Goal: Information Seeking & Learning: Learn about a topic

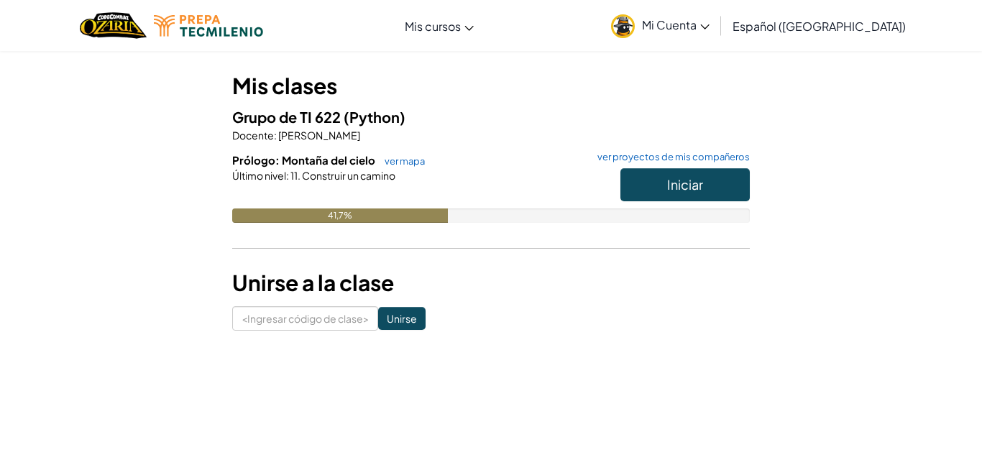
scroll to position [120, 0]
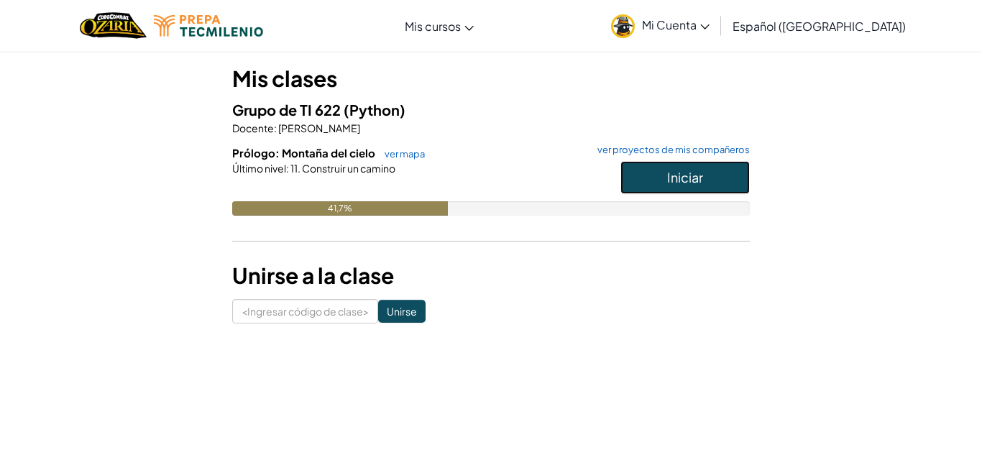
click at [678, 181] on font "Iniciar" at bounding box center [685, 177] width 36 height 17
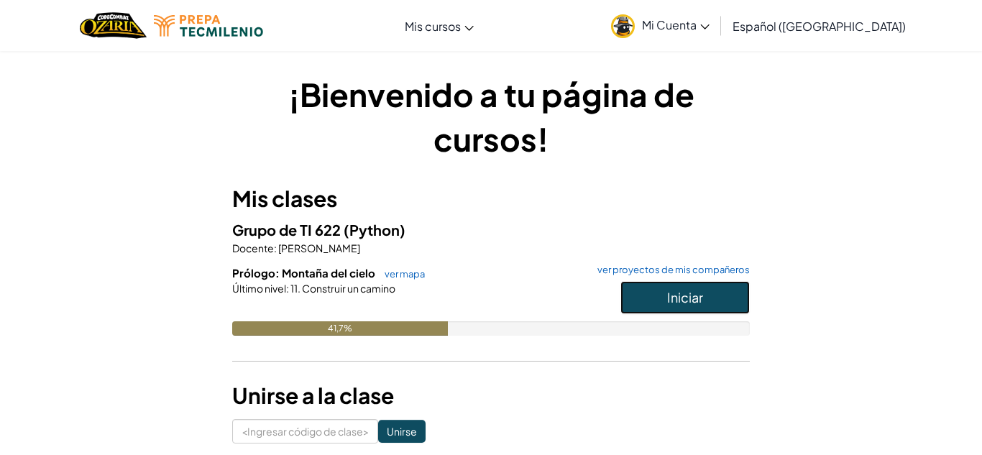
click at [685, 294] on font "Iniciar" at bounding box center [685, 297] width 36 height 17
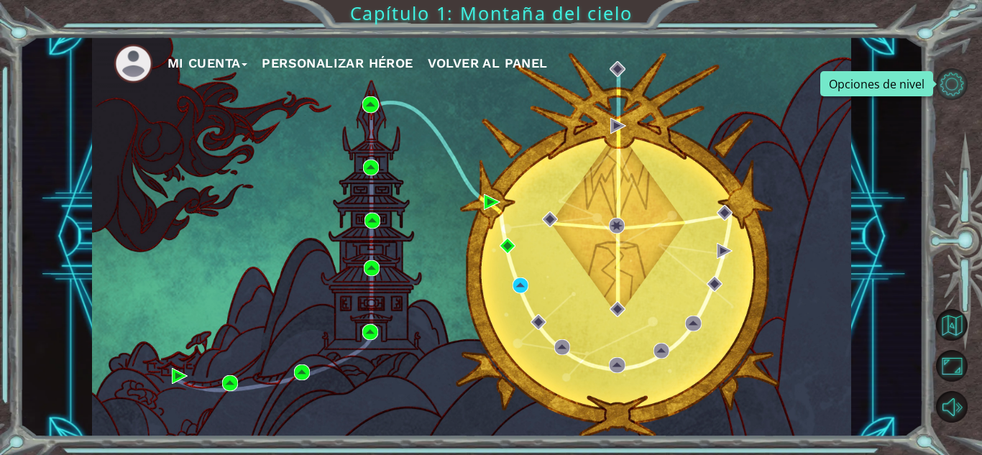
click at [943, 81] on button "Opciones de nivel" at bounding box center [952, 84] width 32 height 32
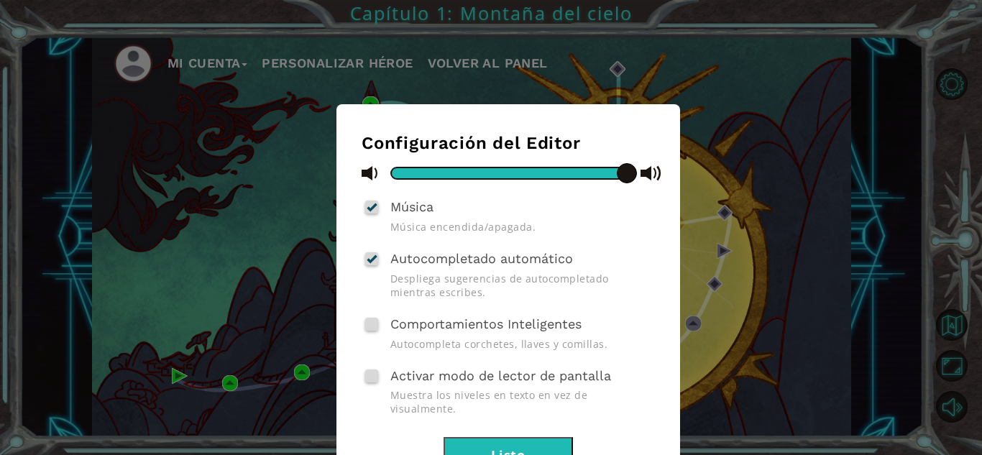
click at [501, 439] on button "Listo" at bounding box center [508, 453] width 129 height 32
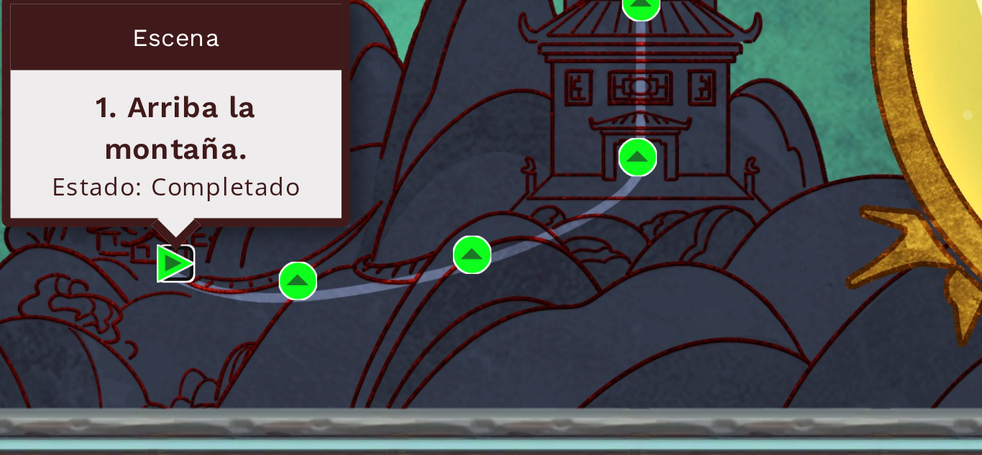
click at [181, 373] on img at bounding box center [180, 376] width 16 height 16
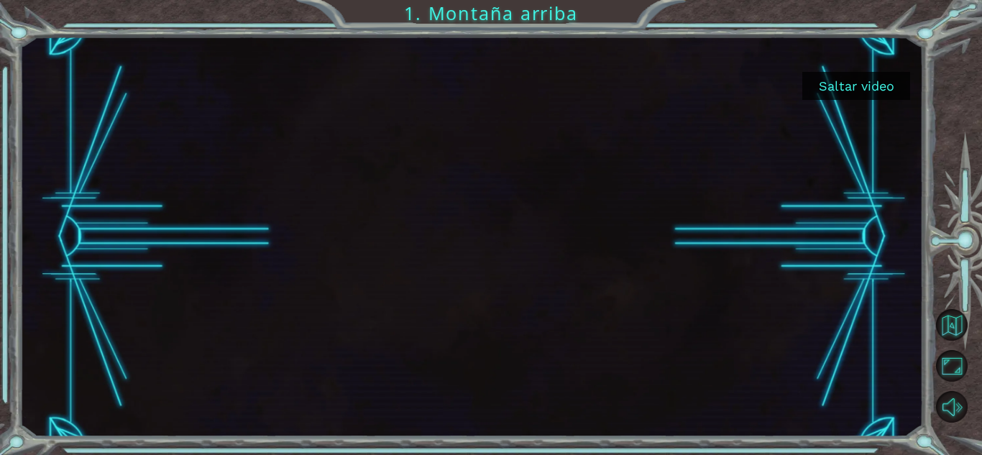
click at [869, 87] on button "Saltar video" at bounding box center [857, 86] width 108 height 28
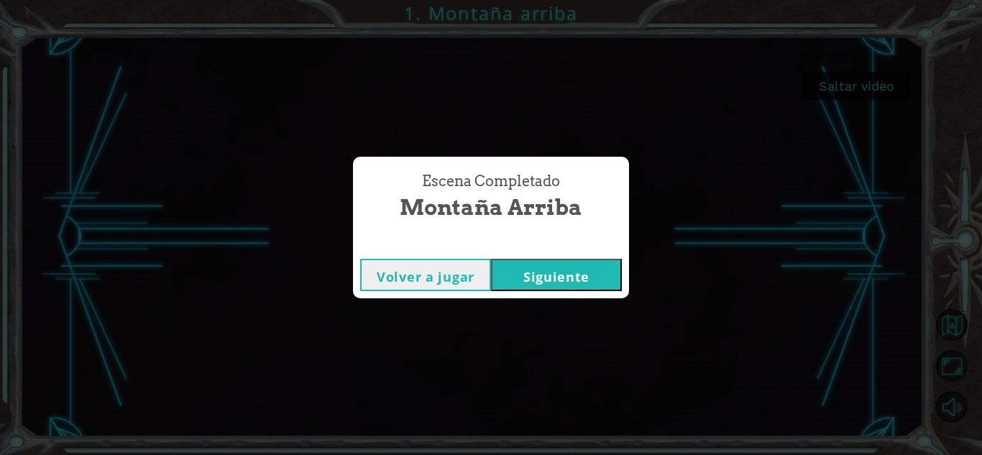
click at [374, 311] on div "Escena Completado Montaña arriba Volver a jugar [GEOGRAPHIC_DATA]" at bounding box center [491, 227] width 982 height 455
click at [441, 287] on button "Volver a jugar" at bounding box center [425, 275] width 131 height 32
click at [582, 268] on button "Siguiente" at bounding box center [556, 275] width 131 height 32
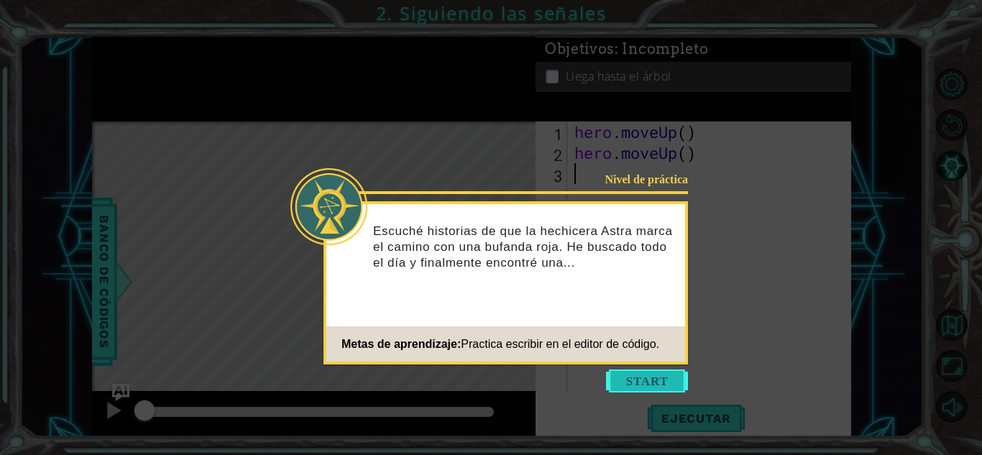
click at [679, 380] on button "Start" at bounding box center [647, 381] width 82 height 23
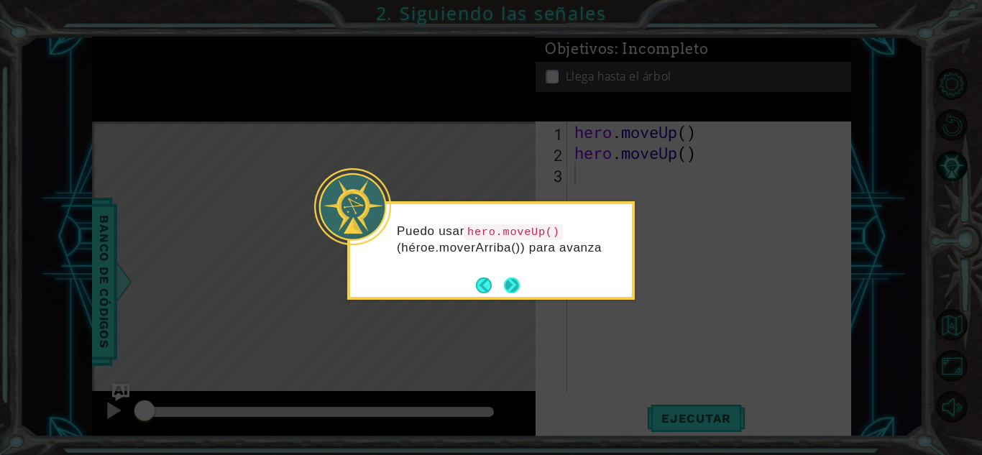
click at [518, 288] on button "Next" at bounding box center [512, 286] width 16 height 16
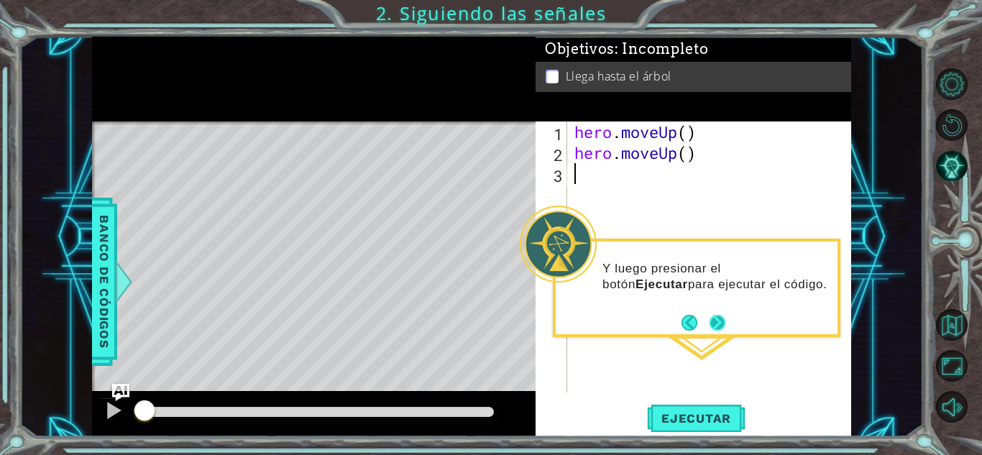
click at [714, 322] on button "Next" at bounding box center [718, 323] width 16 height 16
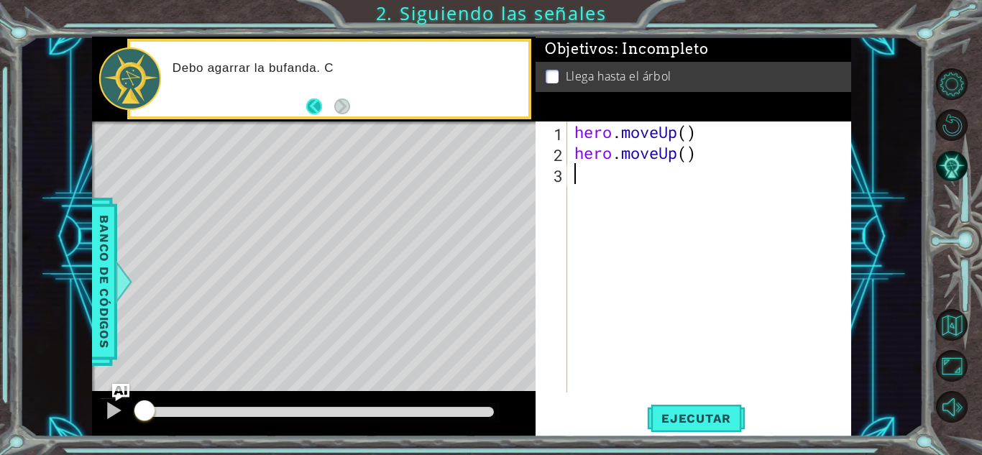
click at [314, 101] on button "Back" at bounding box center [320, 107] width 28 height 16
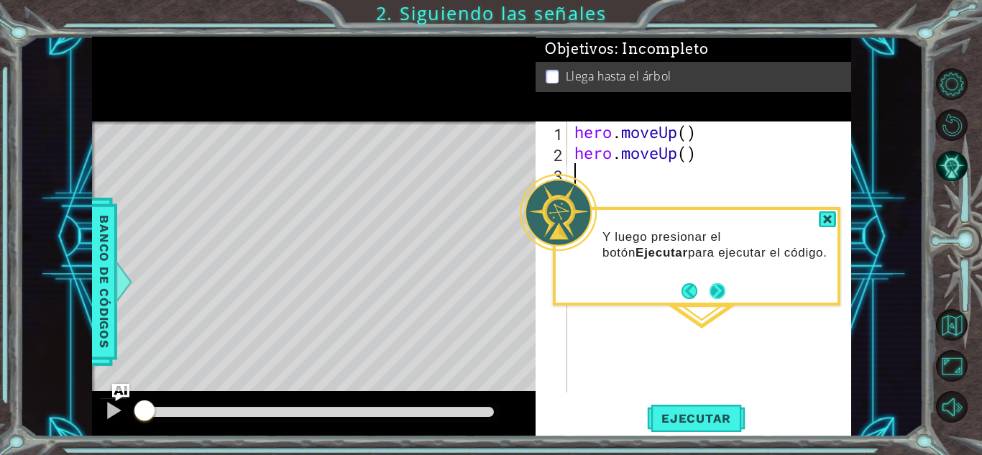
click at [715, 293] on button "Next" at bounding box center [718, 291] width 16 height 16
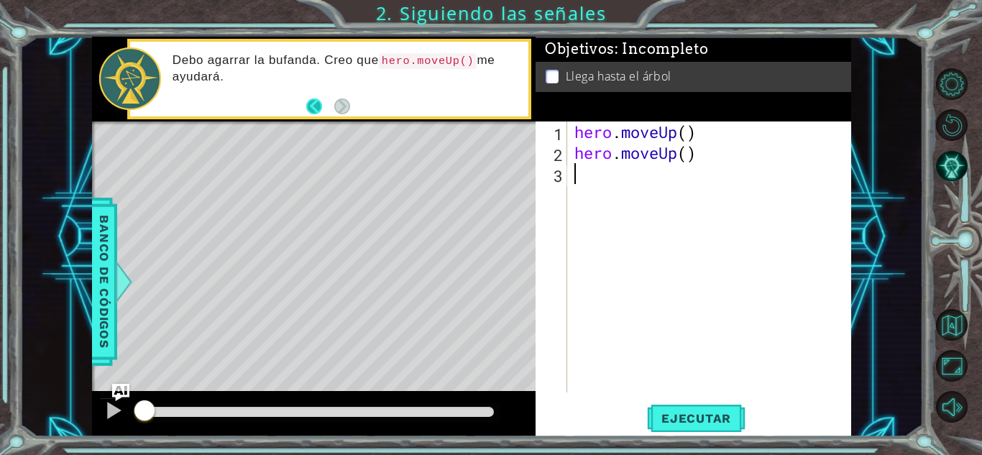
click at [317, 106] on button "Back" at bounding box center [320, 107] width 28 height 16
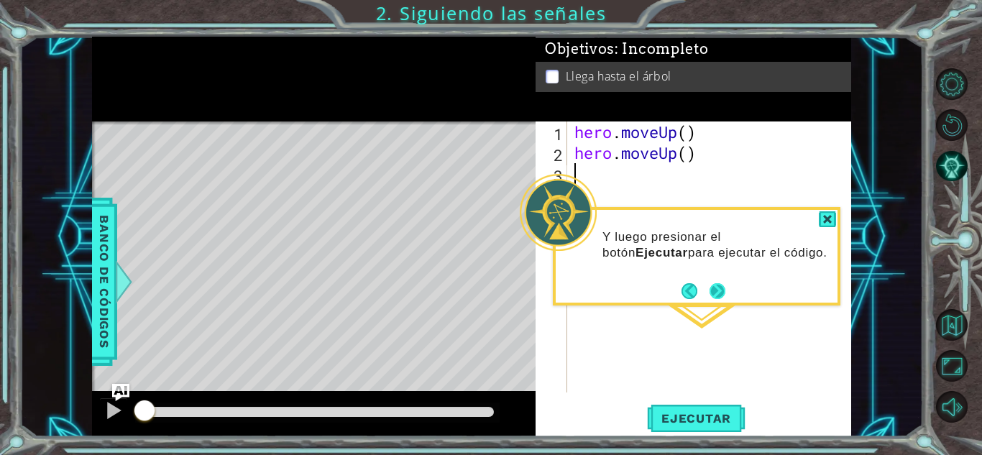
click at [723, 299] on button "Next" at bounding box center [718, 291] width 16 height 16
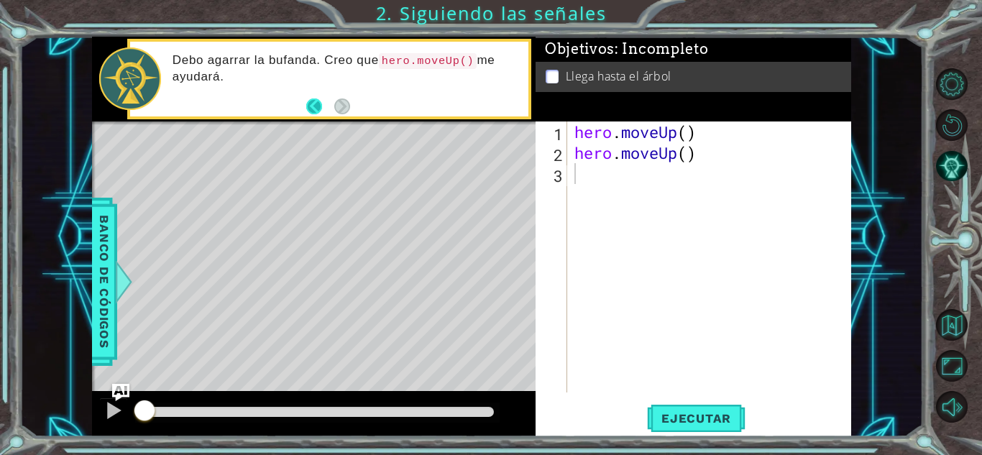
click at [311, 109] on button "Back" at bounding box center [320, 107] width 28 height 16
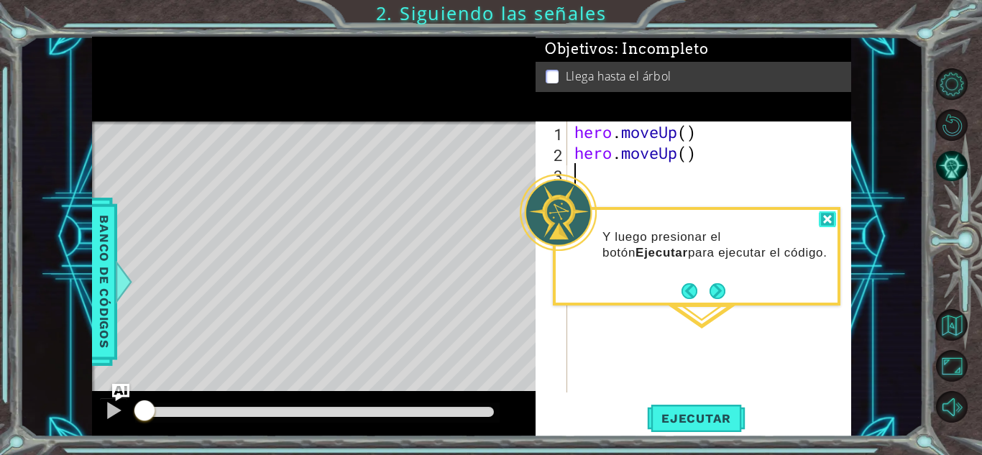
click at [829, 224] on div at bounding box center [827, 219] width 17 height 17
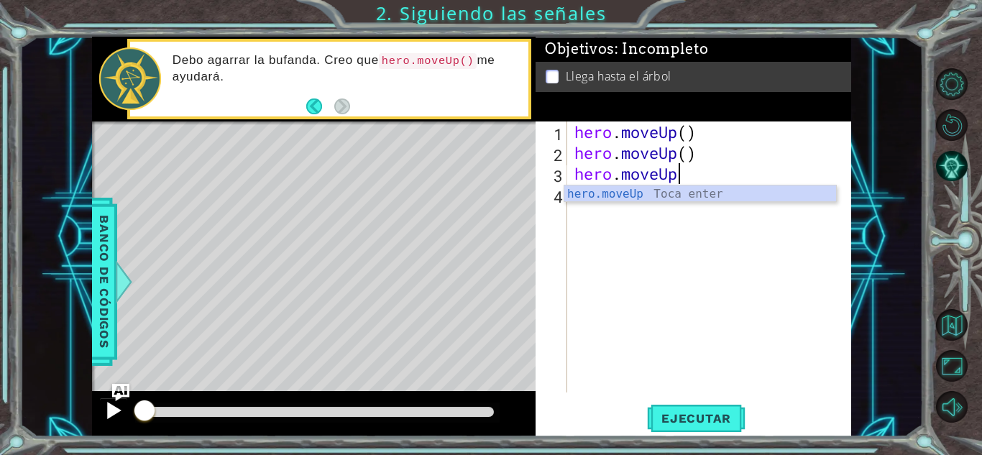
scroll to position [0, 4]
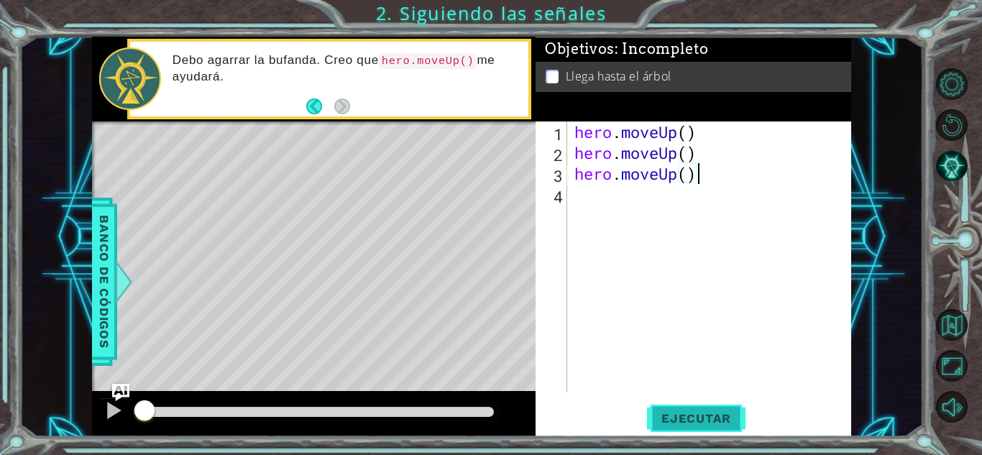
type textarea "hero.moveUp()"
click at [701, 425] on span "Ejecutar" at bounding box center [696, 418] width 99 height 14
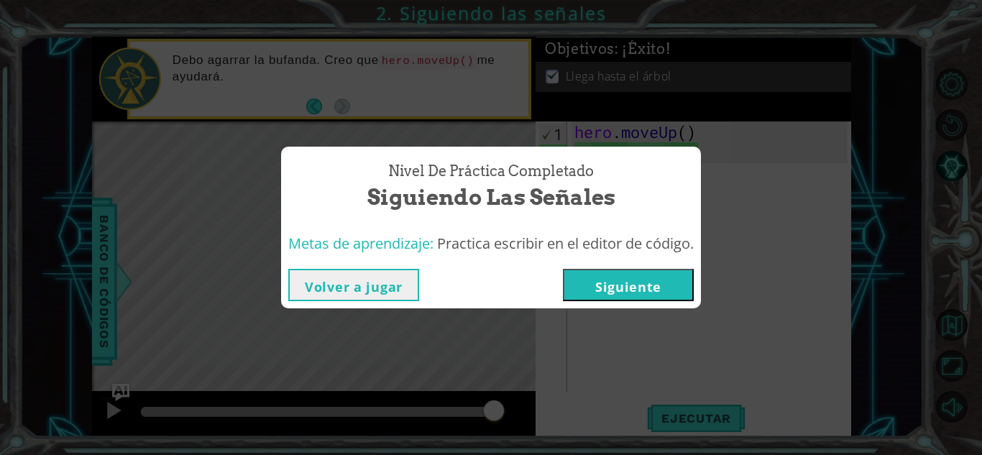
click at [405, 307] on div "Volver a jugar [GEOGRAPHIC_DATA]" at bounding box center [491, 285] width 420 height 47
click at [659, 284] on button "Siguiente" at bounding box center [628, 285] width 131 height 32
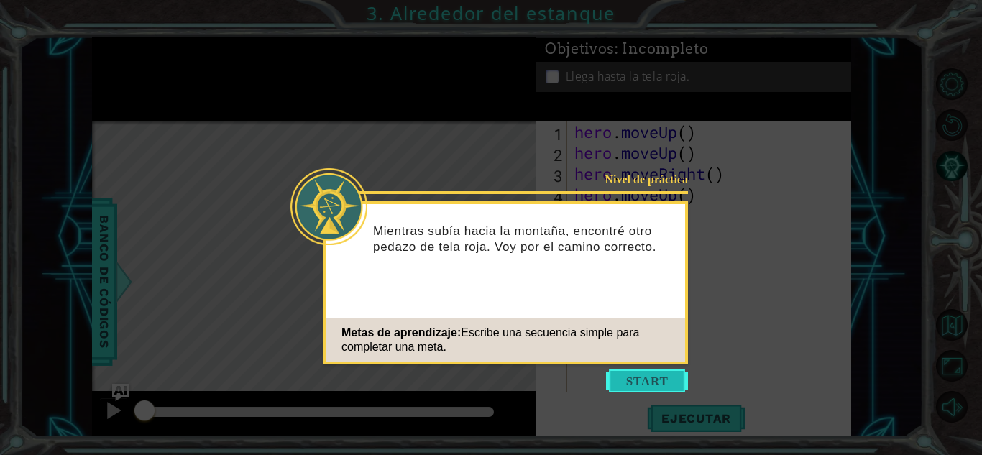
click at [665, 379] on button "Start" at bounding box center [647, 381] width 82 height 23
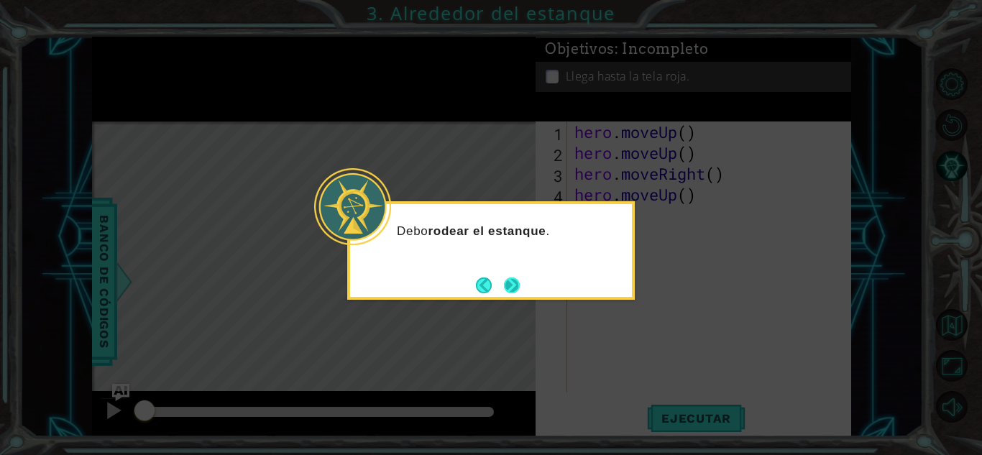
click at [506, 290] on button "Next" at bounding box center [512, 286] width 16 height 16
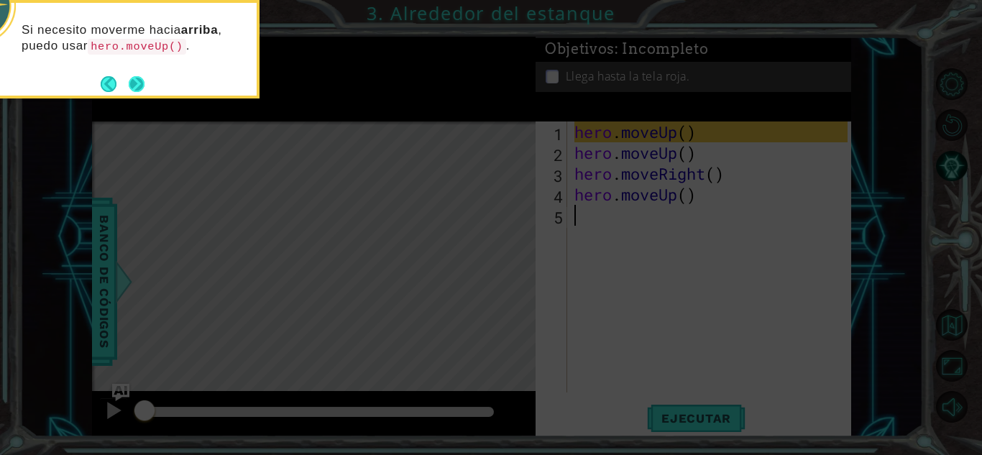
click at [139, 90] on button "Next" at bounding box center [137, 84] width 16 height 16
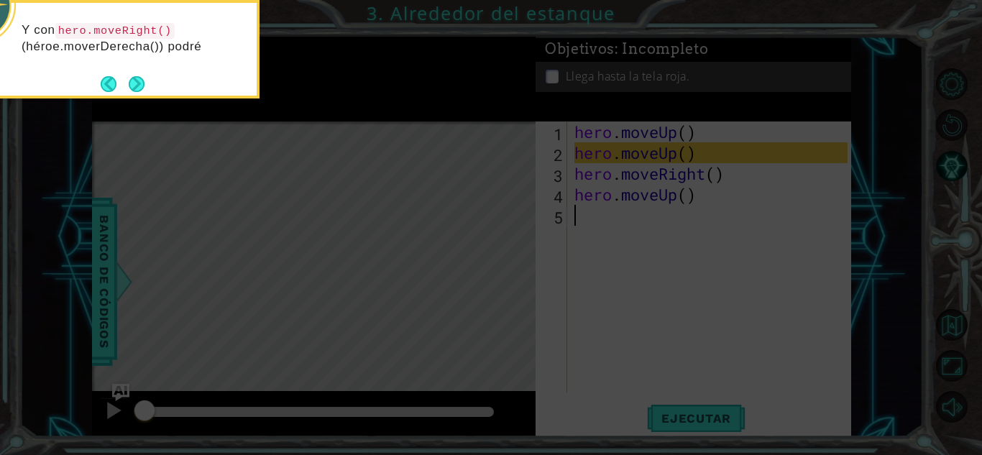
click at [136, 68] on div "Y con hero.moveRight() (héroe.moverDerecha()) podré" at bounding box center [116, 45] width 282 height 73
click at [137, 73] on div "Y con hero.moveRight() (héroe.moverDerecha()) podré moverme hacia la d" at bounding box center [116, 53] width 282 height 89
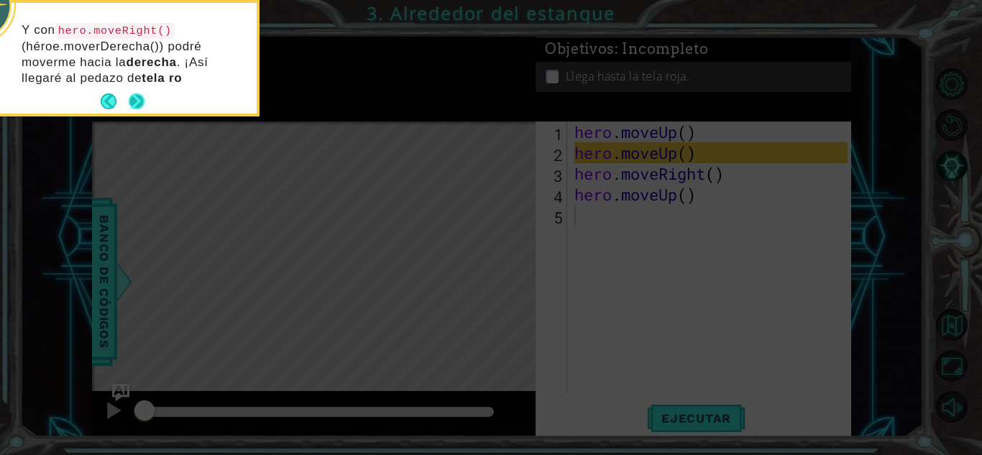
click at [134, 102] on button "Next" at bounding box center [137, 101] width 17 height 17
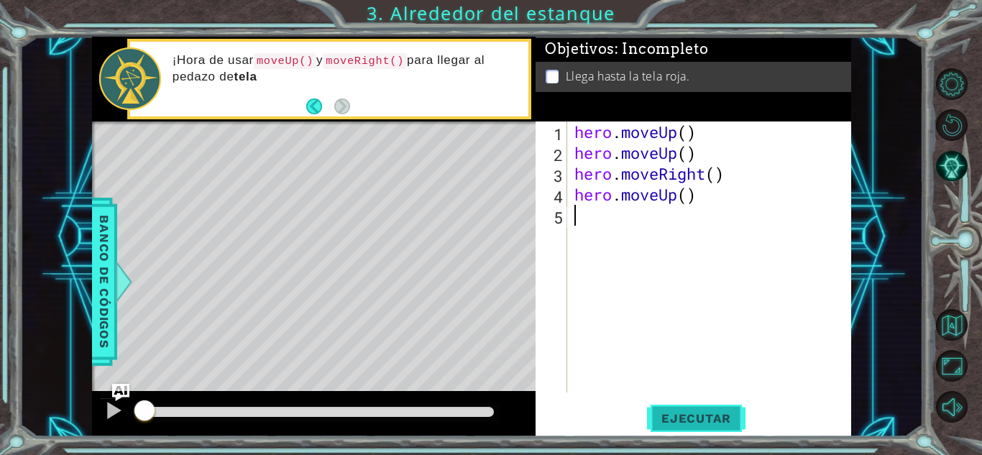
click at [721, 419] on span "Ejecutar" at bounding box center [696, 418] width 99 height 14
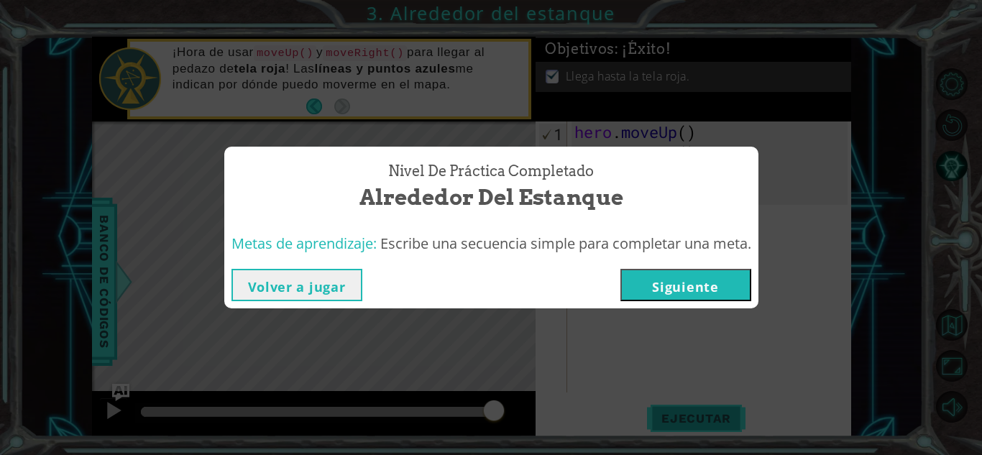
click button "Siguiente" at bounding box center [686, 285] width 131 height 32
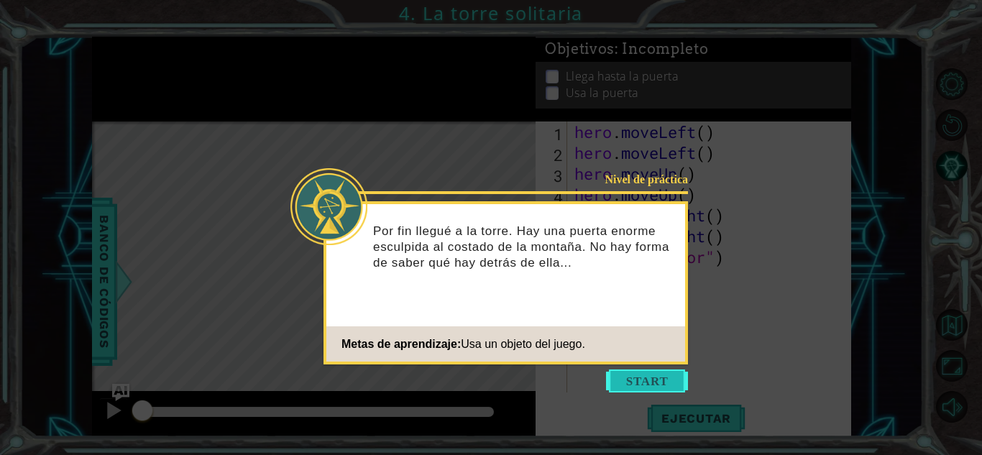
click at [662, 380] on button "Start" at bounding box center [647, 381] width 82 height 23
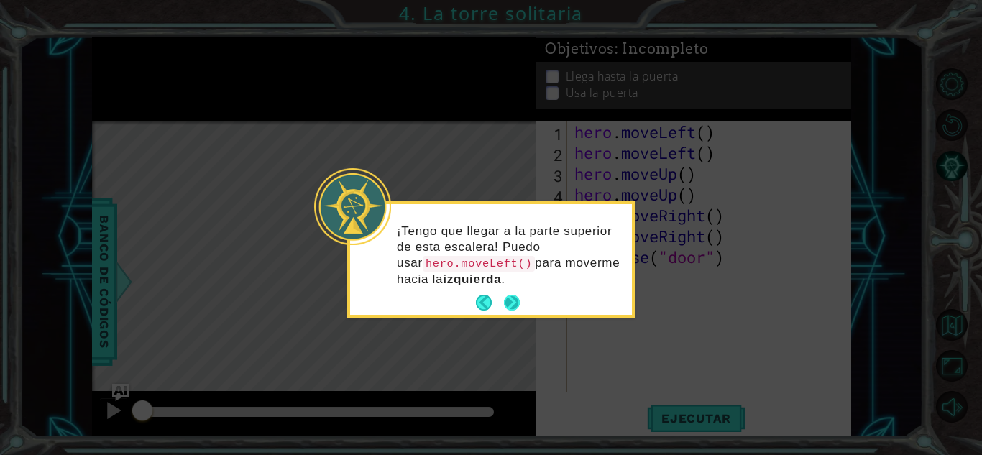
click at [512, 301] on button "Next" at bounding box center [512, 303] width 16 height 16
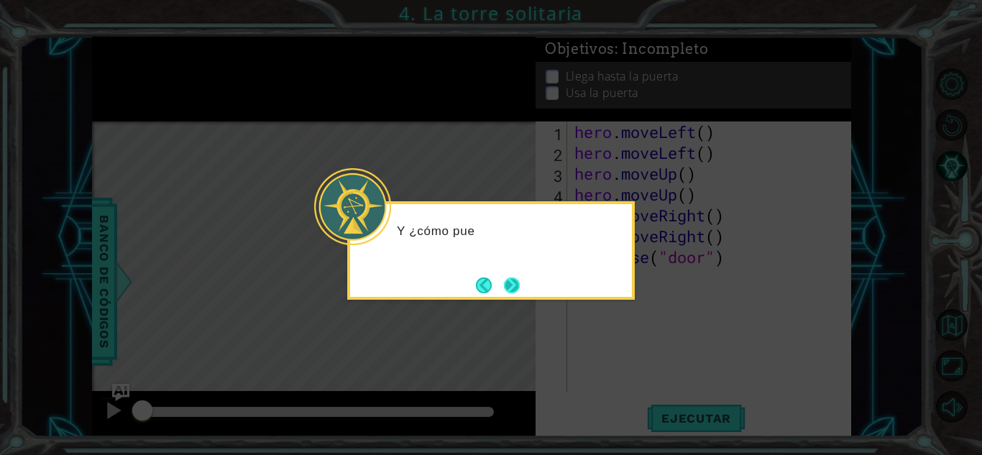
click at [510, 287] on button "Next" at bounding box center [512, 286] width 16 height 16
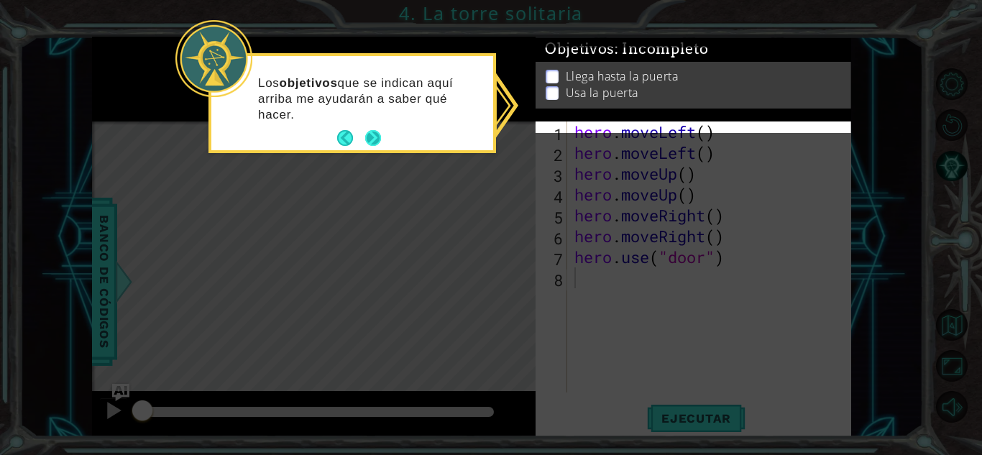
click at [380, 134] on button "Next" at bounding box center [373, 138] width 16 height 16
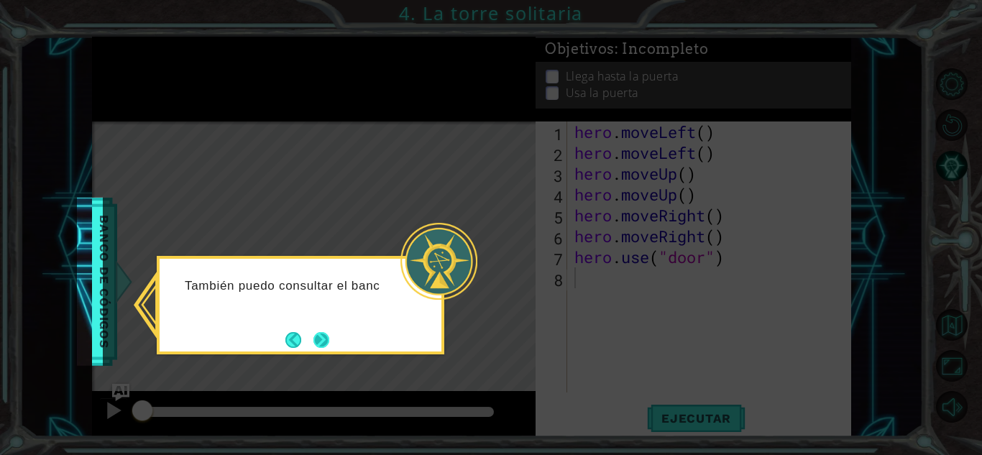
click at [319, 342] on button "Next" at bounding box center [322, 340] width 16 height 16
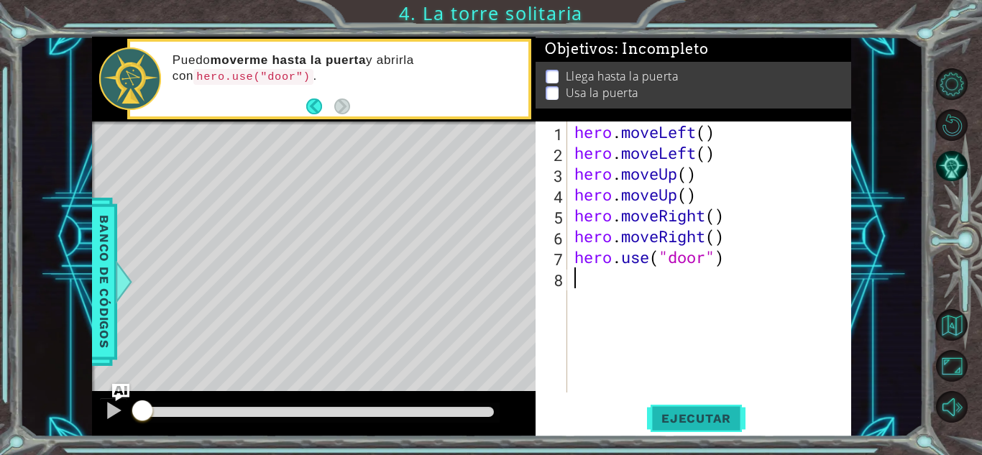
click at [690, 422] on span "Ejecutar" at bounding box center [696, 418] width 99 height 14
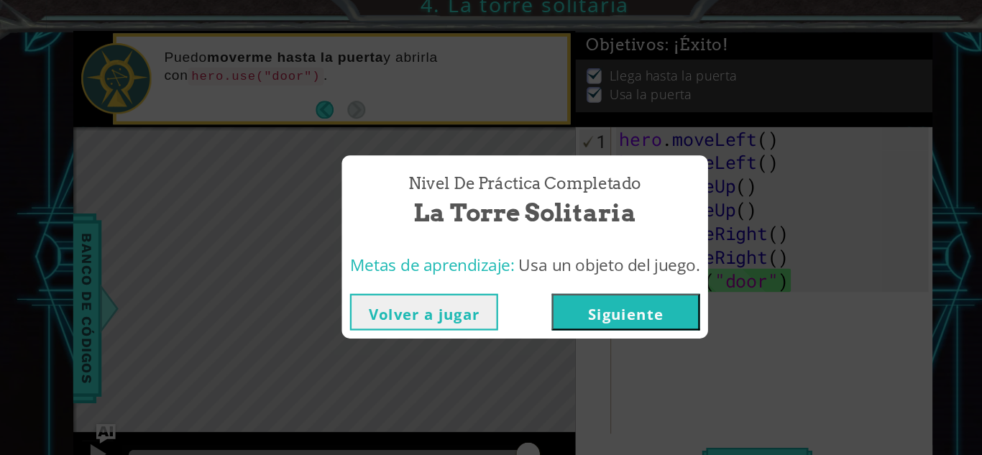
click at [570, 280] on button "Siguiente" at bounding box center [580, 285] width 131 height 32
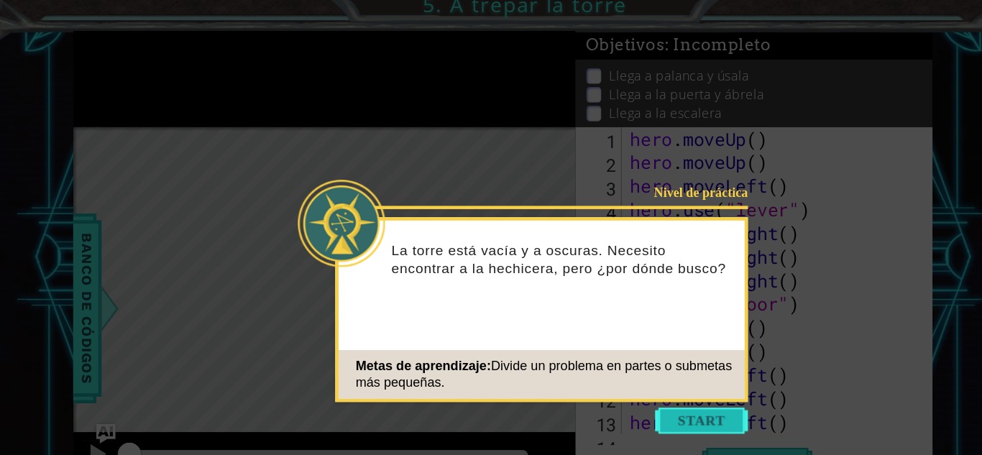
click at [654, 383] on button "Start" at bounding box center [647, 381] width 82 height 23
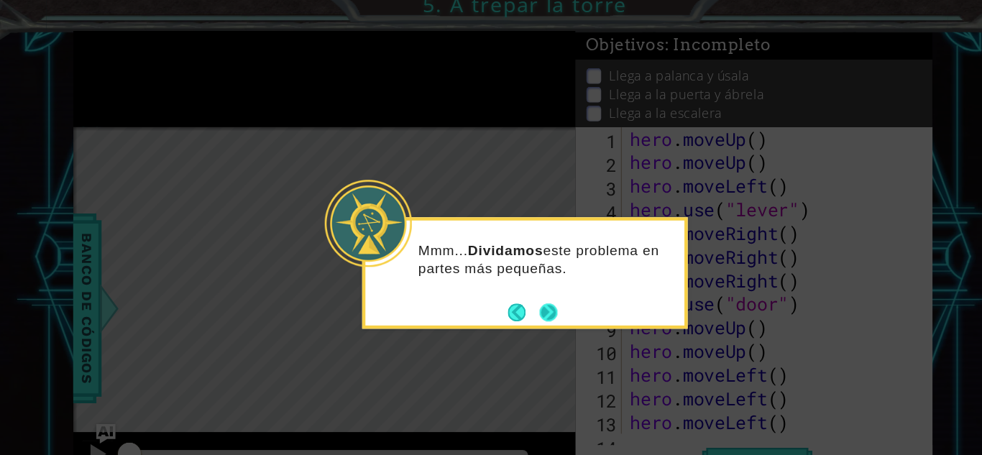
click at [511, 278] on button "Next" at bounding box center [512, 286] width 16 height 16
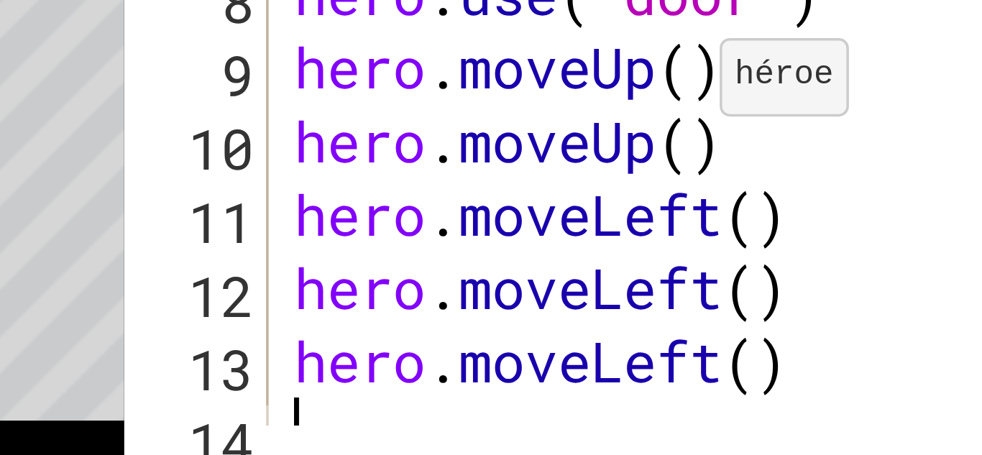
scroll to position [21, 0]
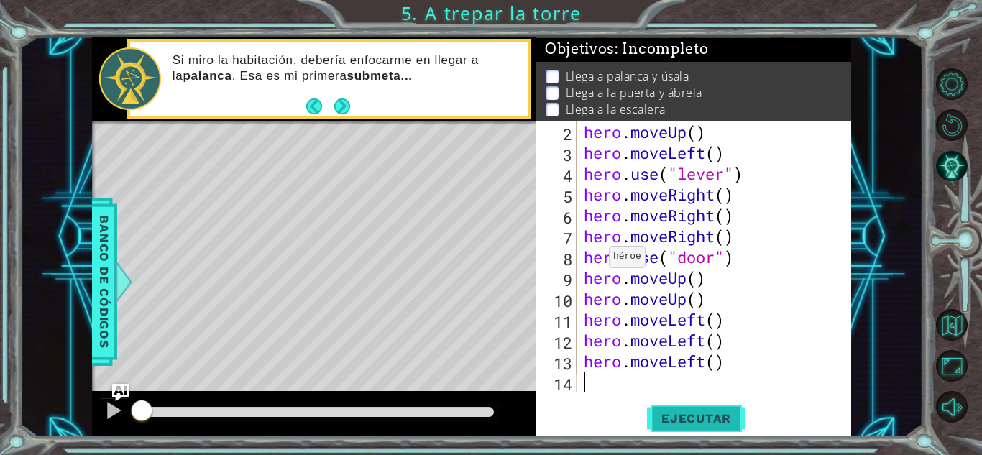
click at [725, 417] on span "Ejecutar" at bounding box center [696, 418] width 99 height 14
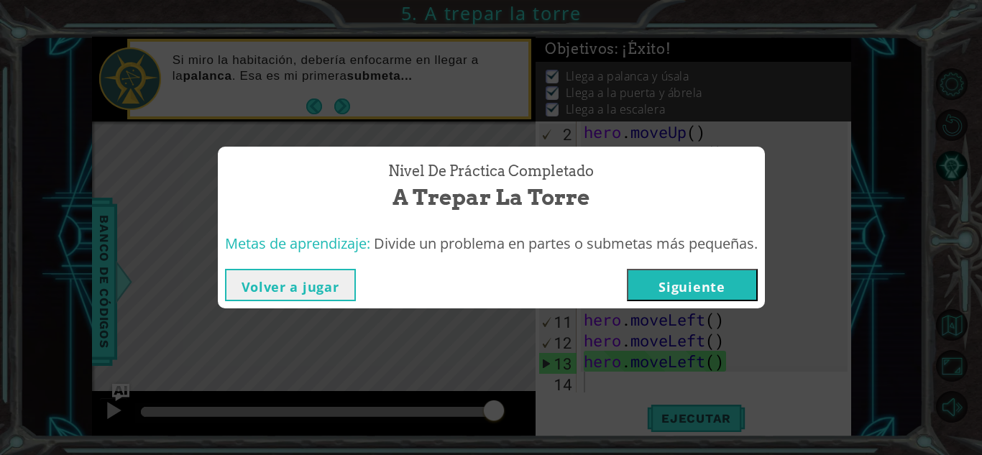
click at [704, 277] on button "Siguiente" at bounding box center [692, 285] width 131 height 32
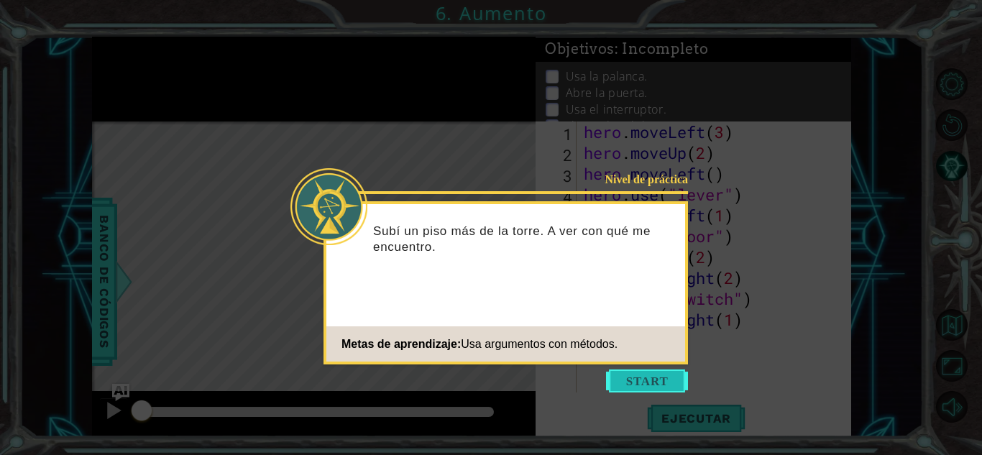
click at [674, 380] on button "Start" at bounding box center [647, 381] width 82 height 23
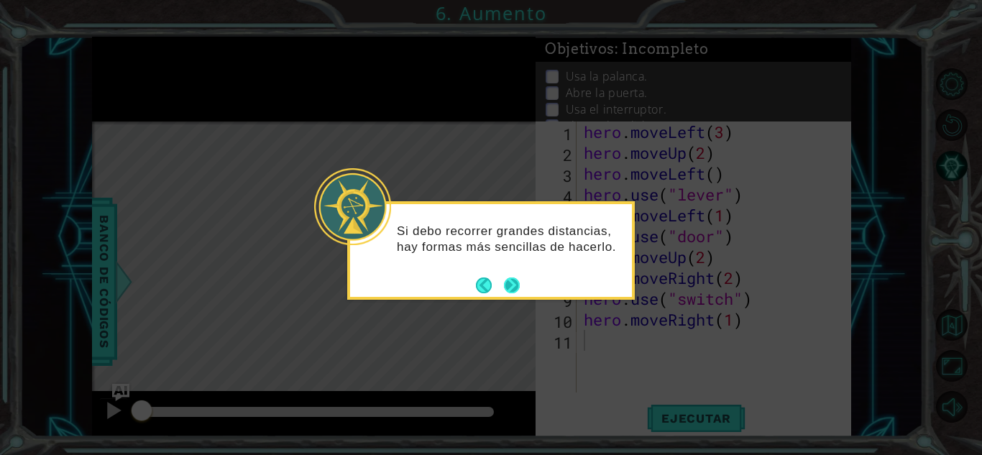
click at [509, 280] on button "Next" at bounding box center [512, 286] width 16 height 16
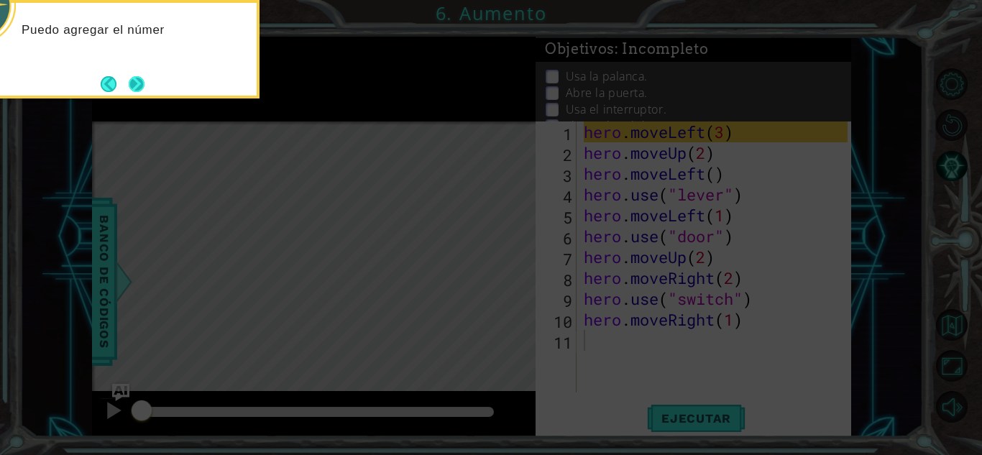
click at [134, 76] on button "Next" at bounding box center [137, 84] width 16 height 16
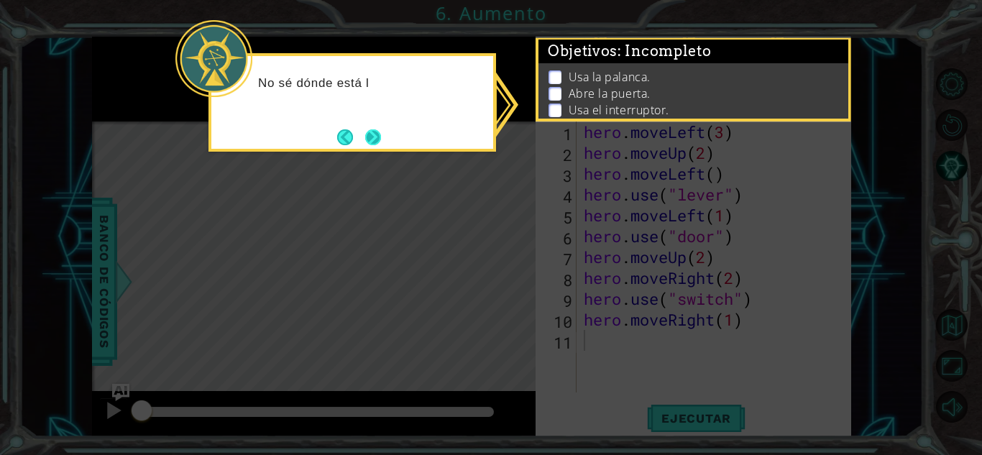
click at [380, 137] on button "Next" at bounding box center [373, 137] width 16 height 16
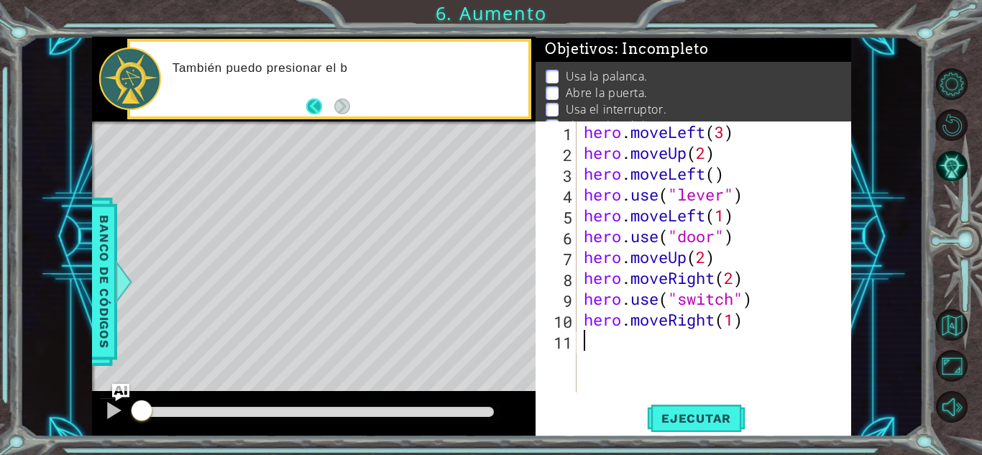
click at [314, 102] on button "Back" at bounding box center [320, 107] width 28 height 16
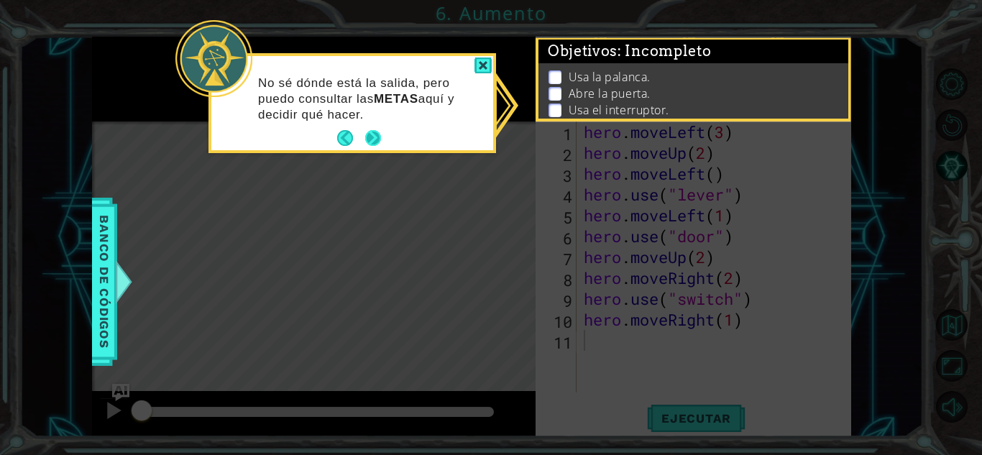
click at [367, 130] on button "Next" at bounding box center [373, 138] width 16 height 16
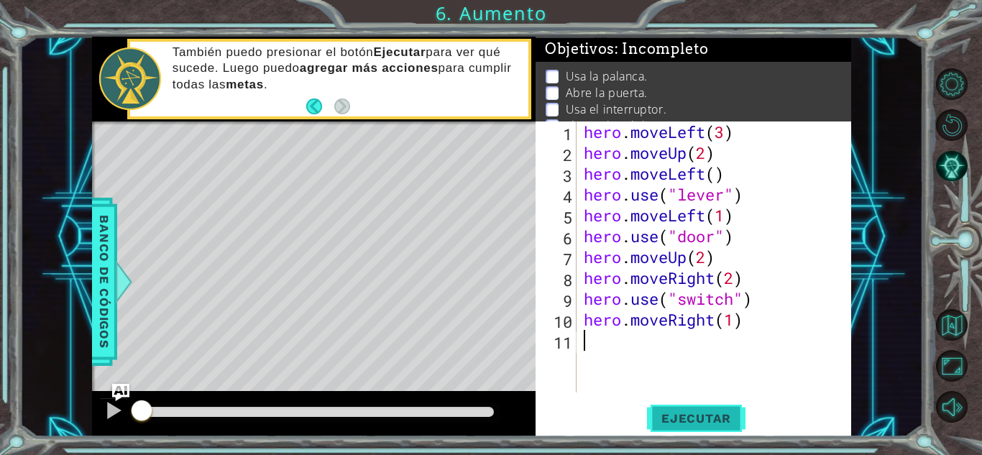
click at [708, 418] on span "Ejecutar" at bounding box center [696, 418] width 99 height 14
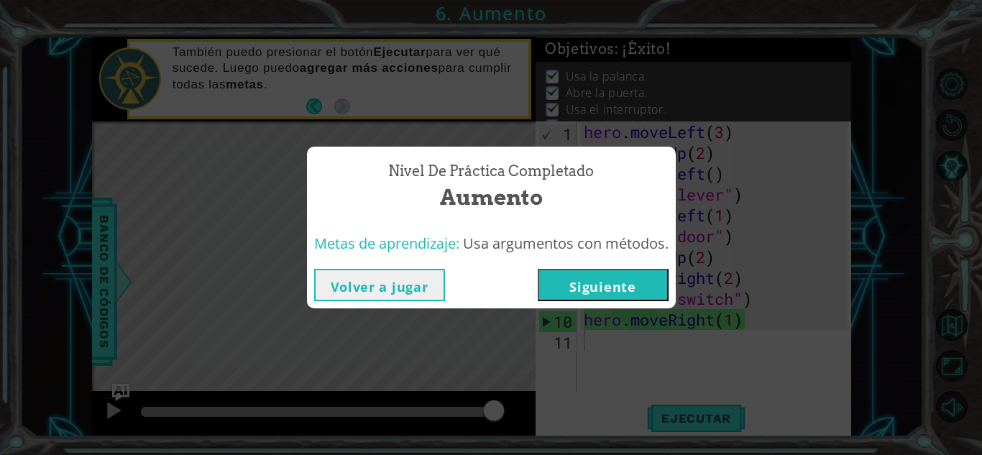
click at [625, 285] on button "Siguiente" at bounding box center [603, 285] width 131 height 32
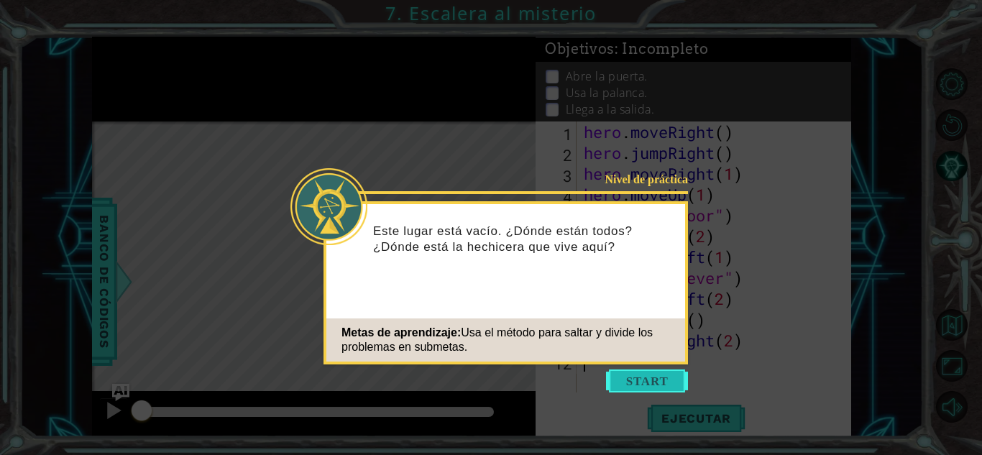
click at [649, 375] on button "Start" at bounding box center [647, 381] width 82 height 23
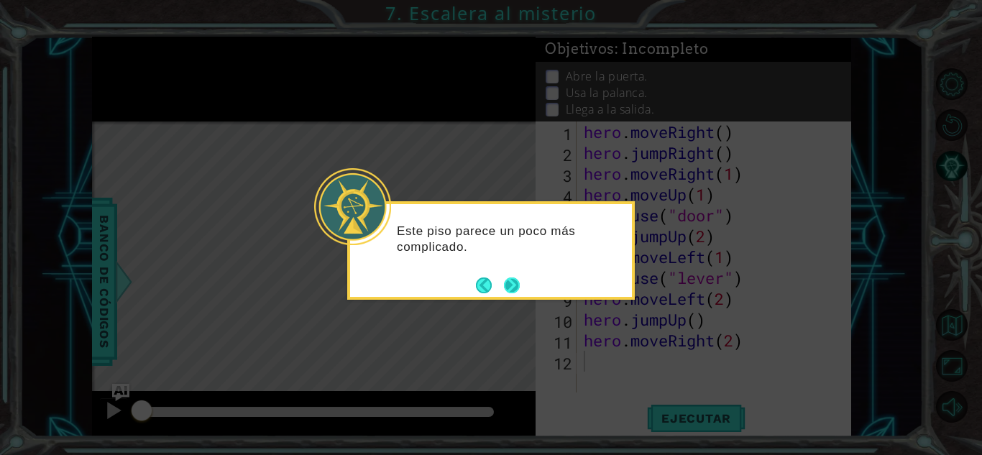
click at [504, 278] on button "Next" at bounding box center [512, 286] width 16 height 16
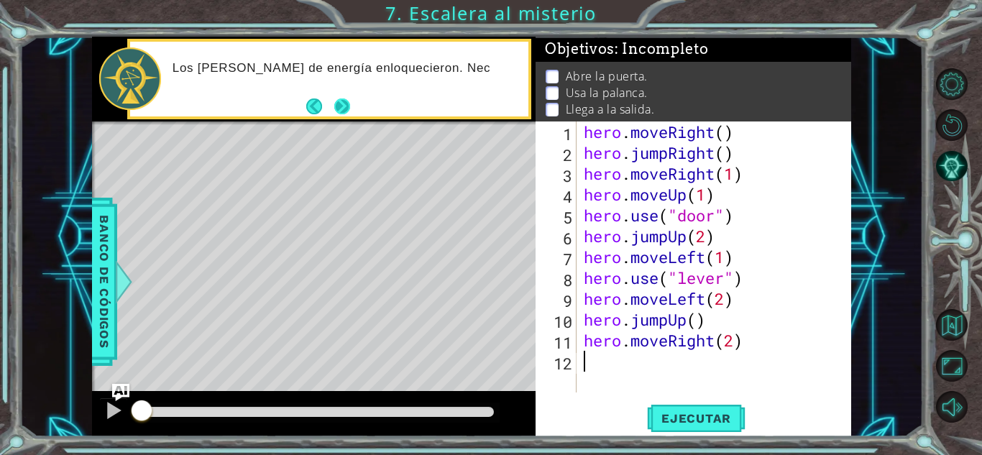
click at [347, 106] on button "Next" at bounding box center [342, 107] width 16 height 16
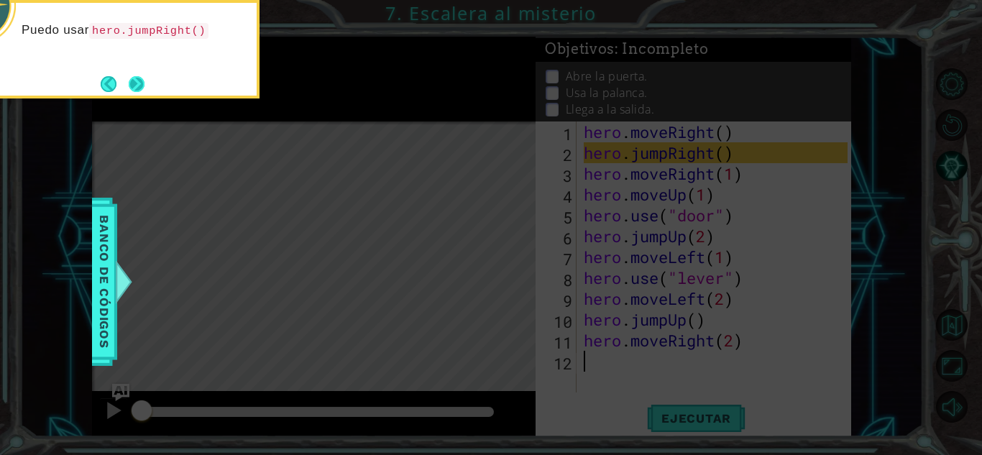
click at [137, 77] on button "Next" at bounding box center [137, 84] width 16 height 16
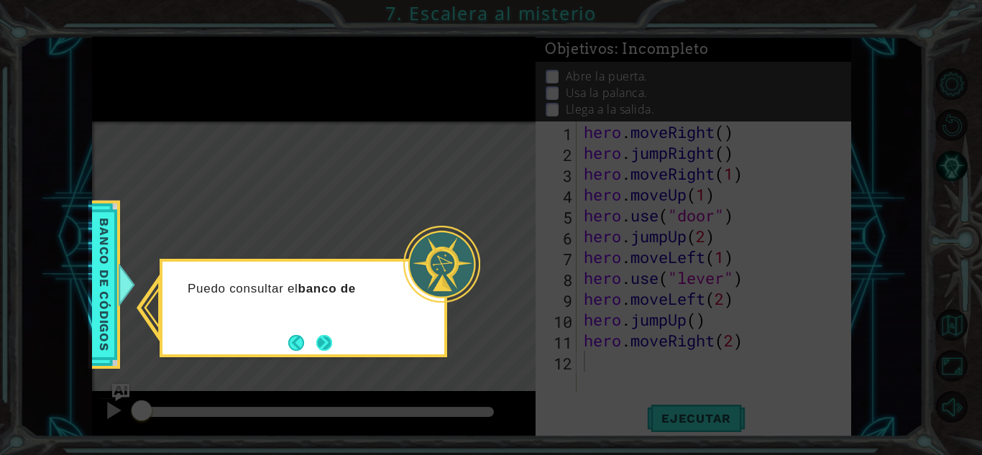
click at [324, 339] on button "Next" at bounding box center [324, 343] width 16 height 16
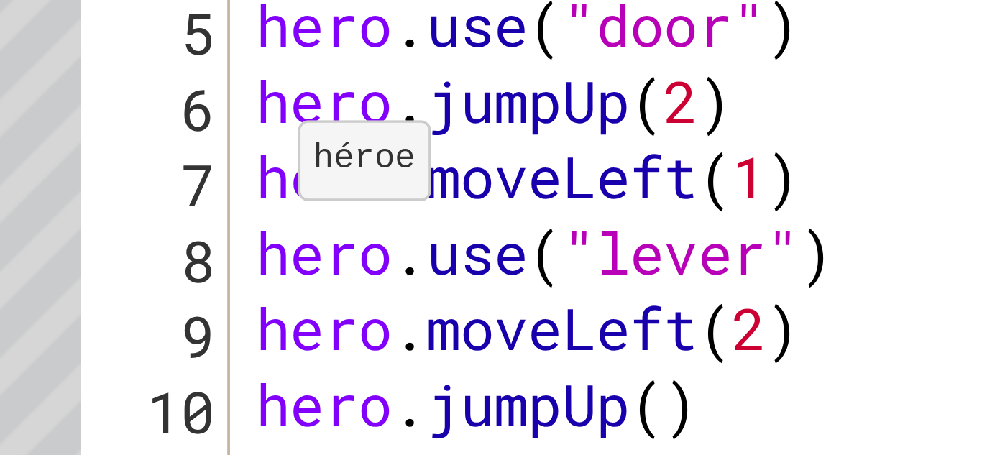
click at [540, 251] on div "7" at bounding box center [558, 259] width 38 height 21
type textarea "hero.moveLeft(1)"
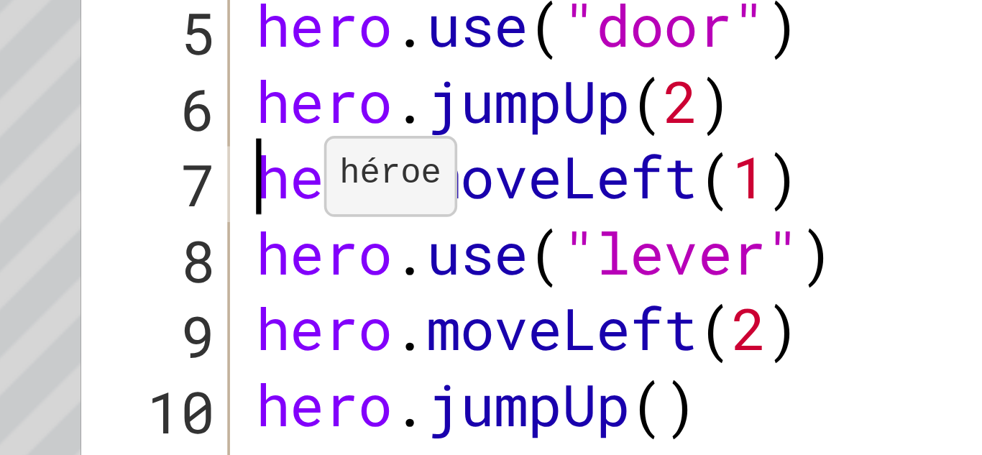
click at [590, 260] on div "hero . moveRight ( ) hero . jumpRight ( ) hero . moveRight ( 1 ) hero . moveUp …" at bounding box center [718, 278] width 274 height 313
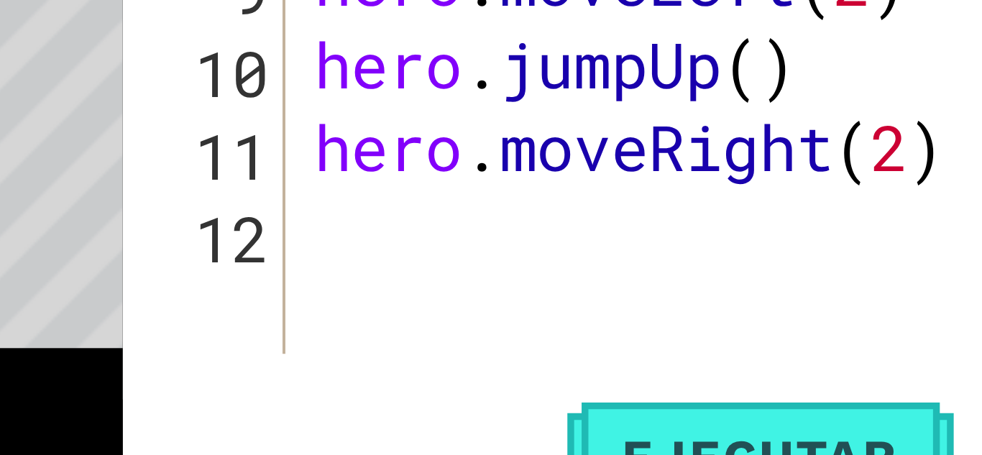
click at [684, 378] on div "hero . moveRight ( ) hero . jumpRight ( ) hero . moveRight ( 1 ) hero . moveUp …" at bounding box center [718, 278] width 274 height 313
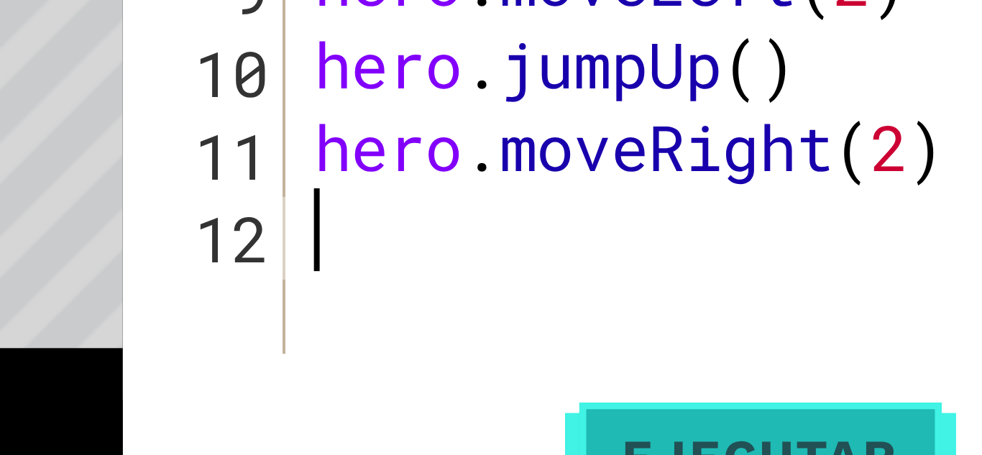
click at [705, 406] on button "Ejecutar" at bounding box center [696, 419] width 99 height 32
